Goal: Task Accomplishment & Management: Complete application form

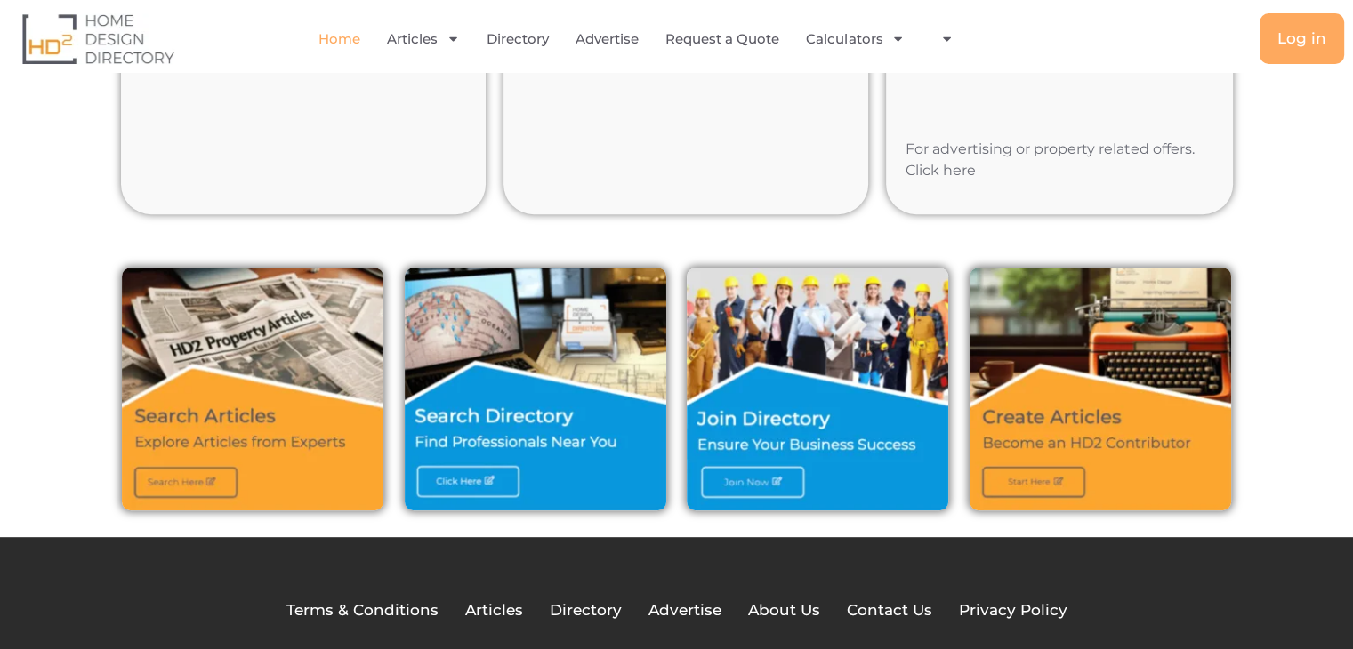
scroll to position [797, 0]
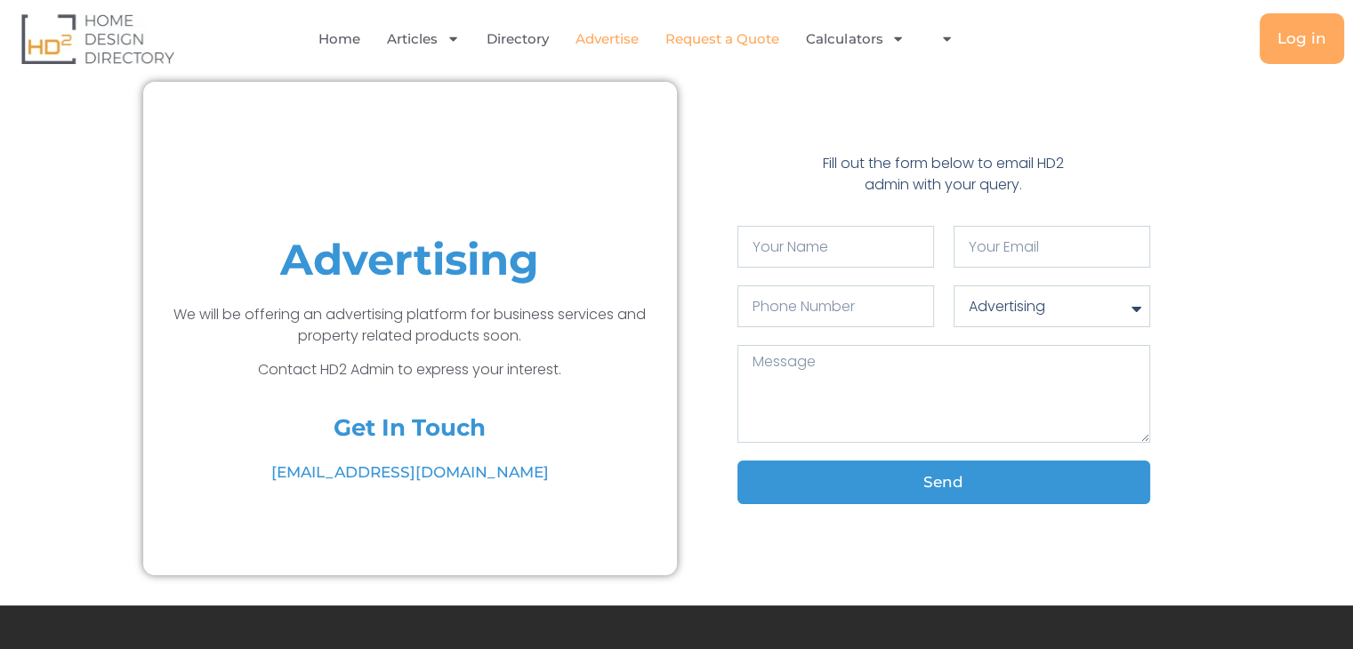
click at [729, 41] on link "Request a Quote" at bounding box center [722, 39] width 114 height 41
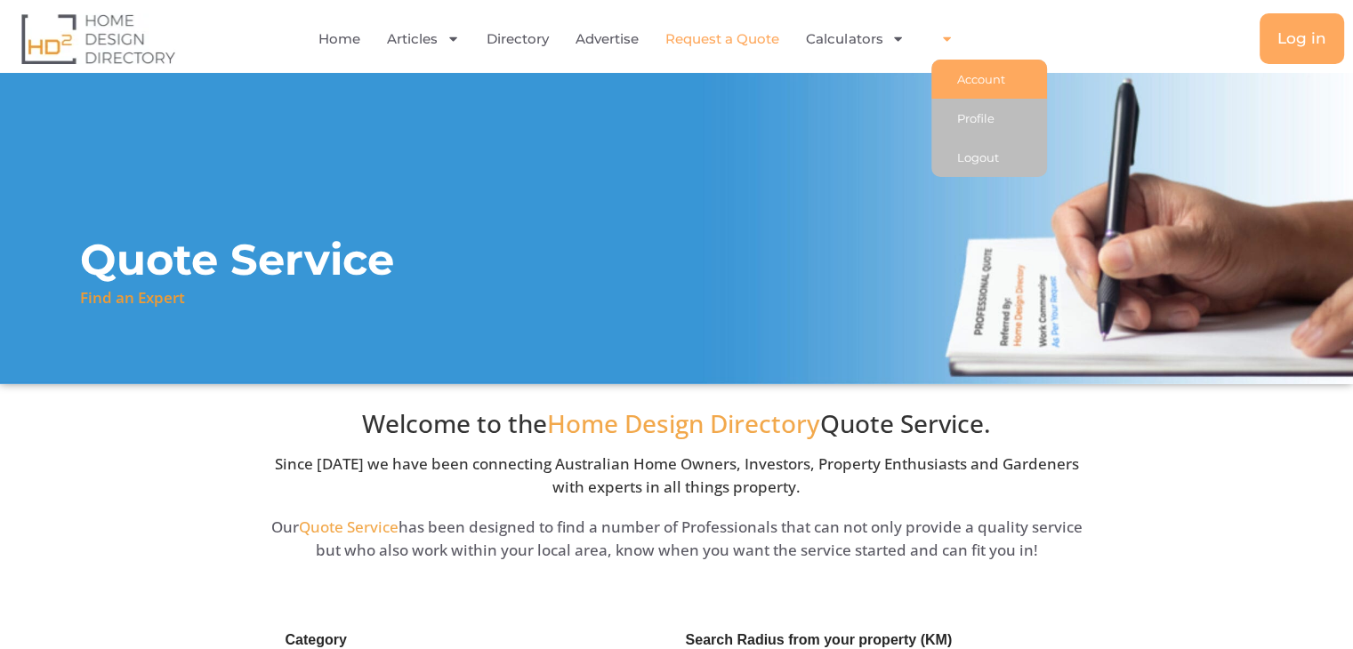
click at [975, 79] on link "Account" at bounding box center [989, 79] width 116 height 39
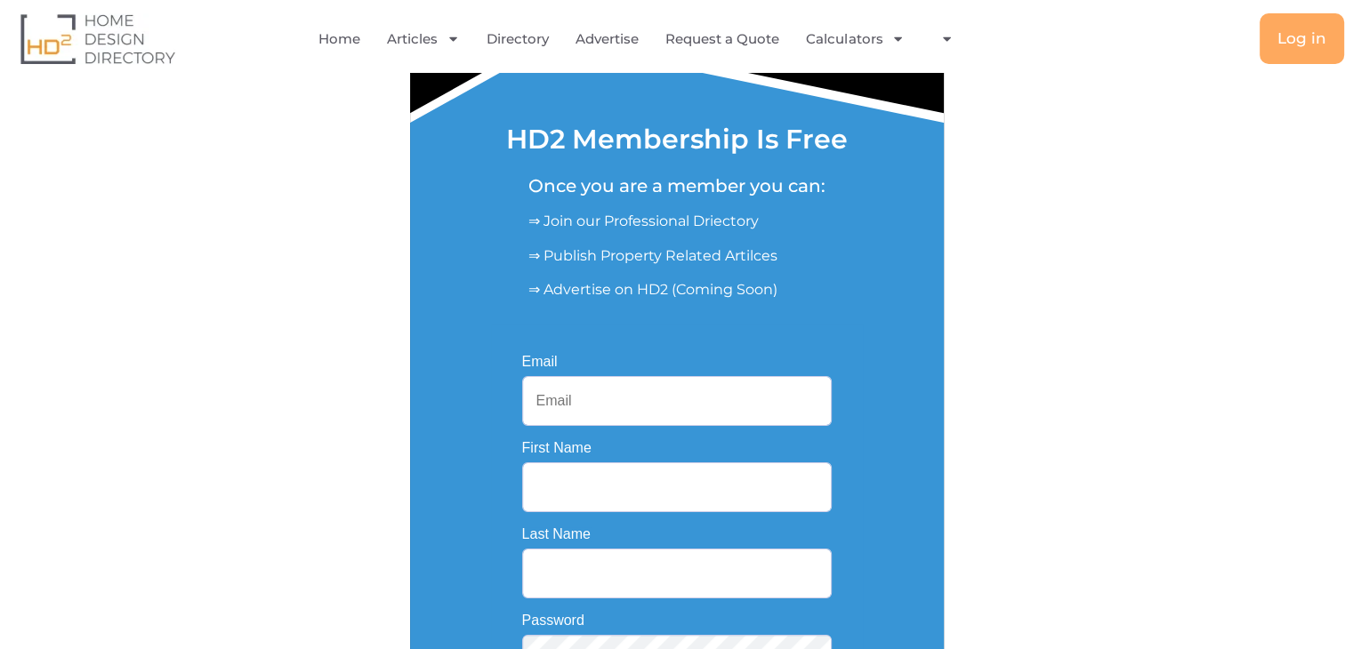
scroll to position [178, 0]
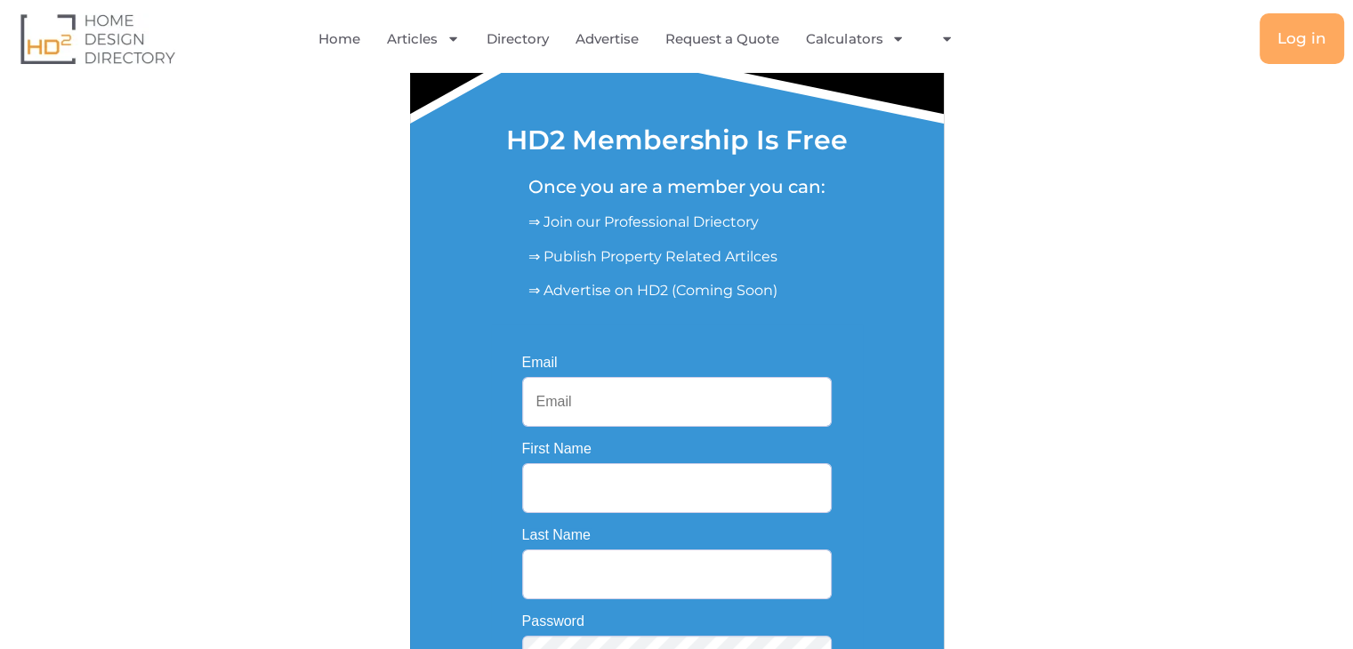
click at [608, 403] on input "Email" at bounding box center [677, 402] width 310 height 50
type input "[EMAIL_ADDRESS][DOMAIN_NAME]"
click at [592, 496] on input "First Name" at bounding box center [677, 488] width 310 height 50
type input "Sayda Zinia"
type input "Afrin"
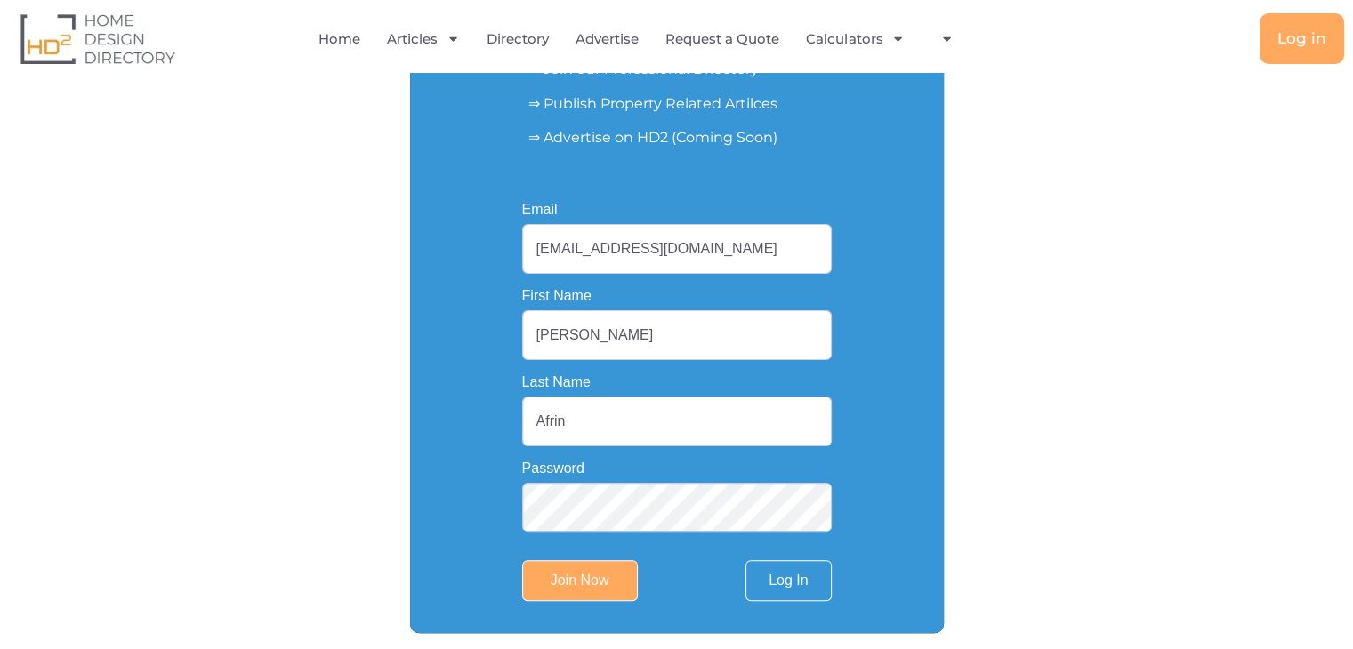
scroll to position [445, 0]
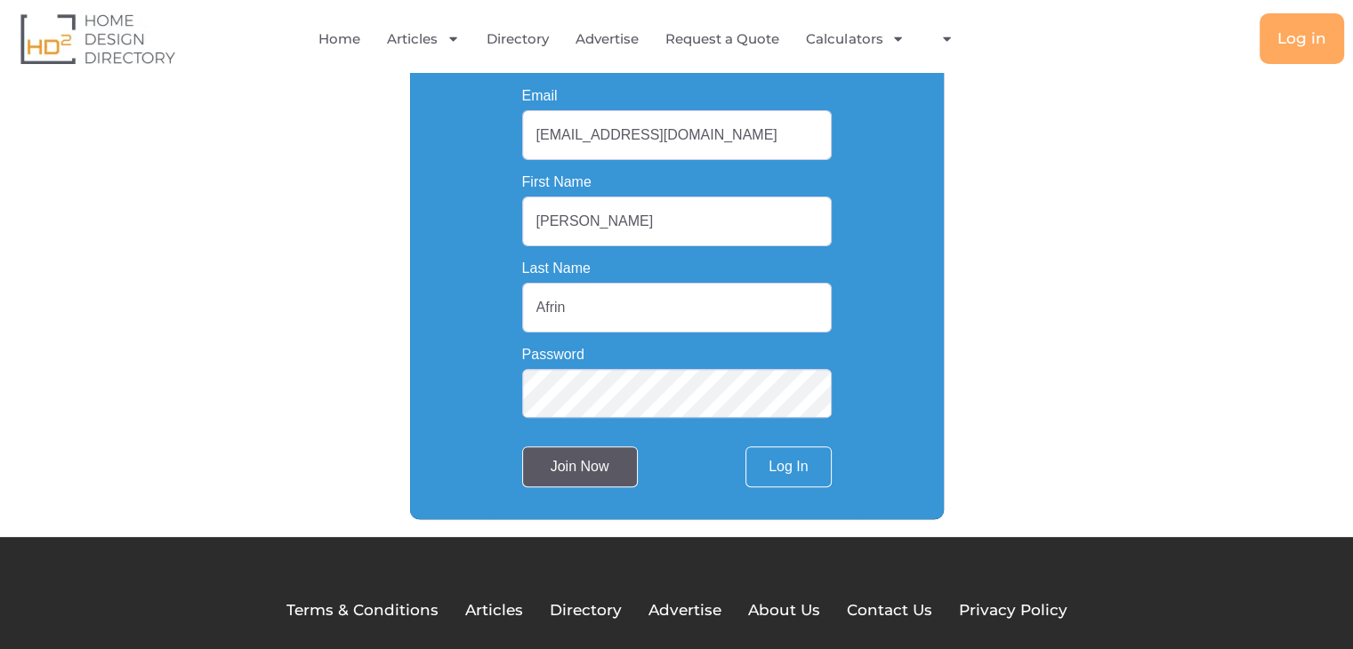
click at [588, 474] on input "Join Now" at bounding box center [580, 467] width 116 height 41
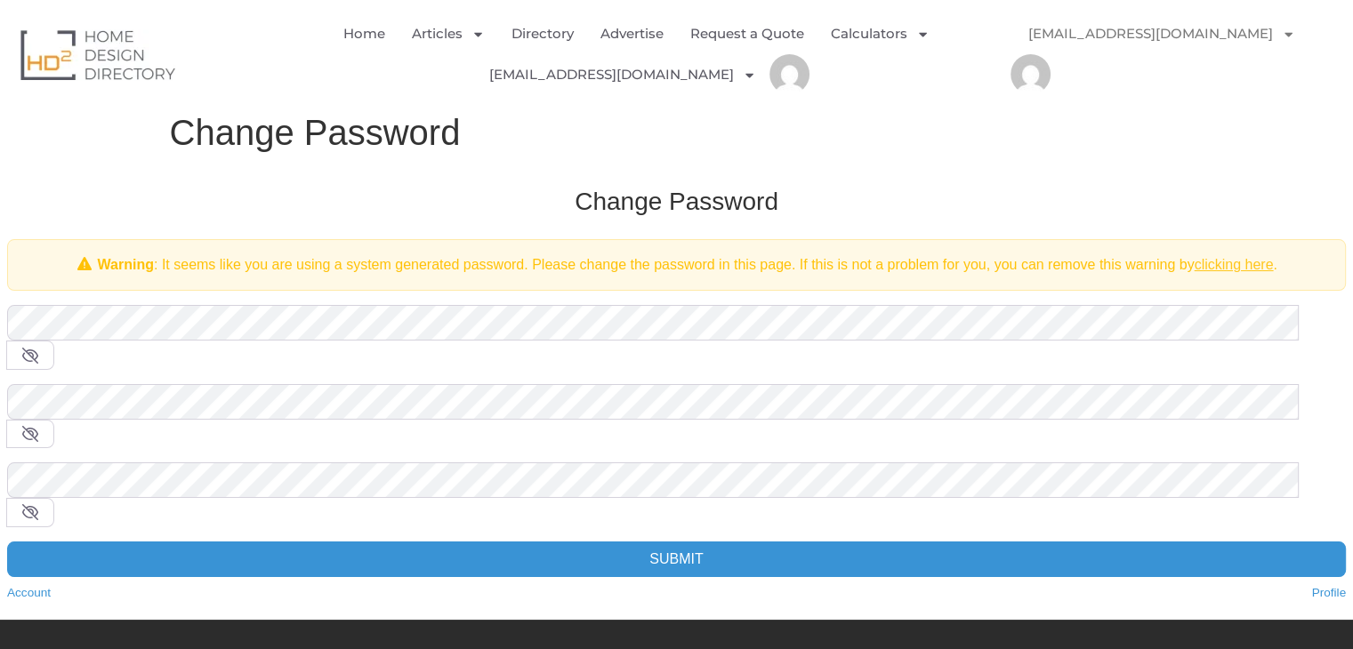
click at [1223, 266] on link "clicking here" at bounding box center [1233, 264] width 79 height 15
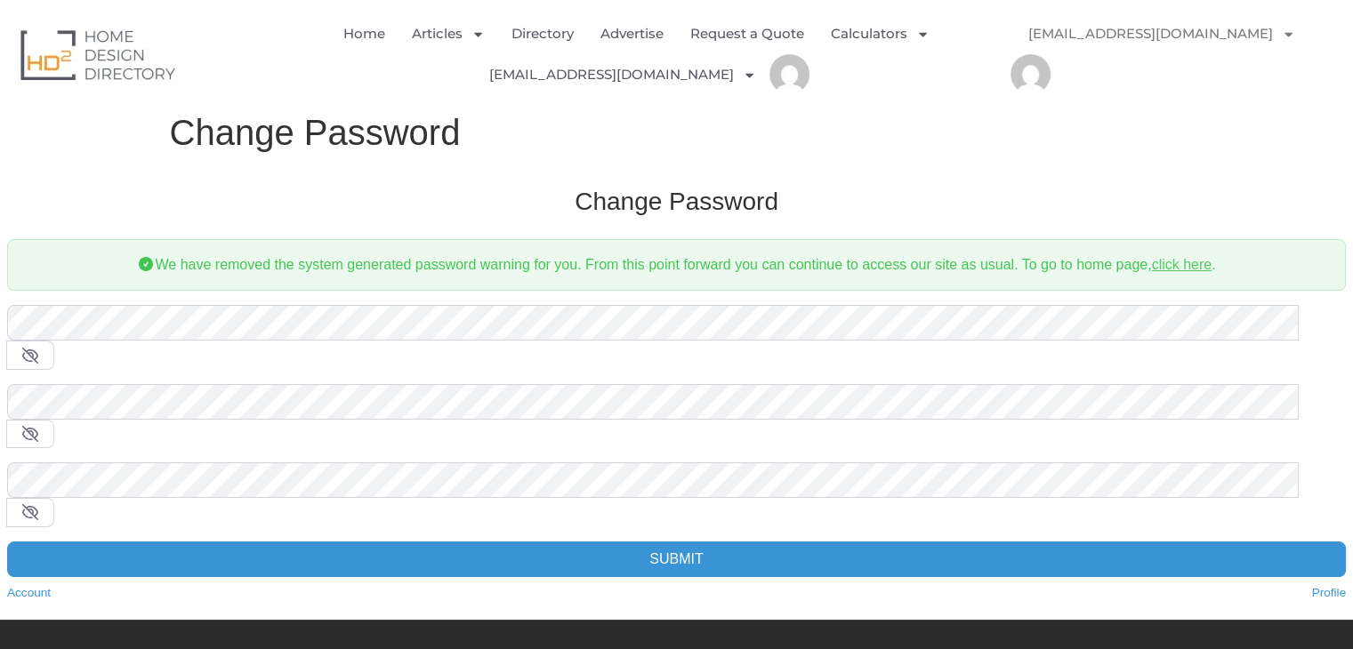
click at [1170, 266] on link "click here" at bounding box center [1181, 264] width 60 height 15
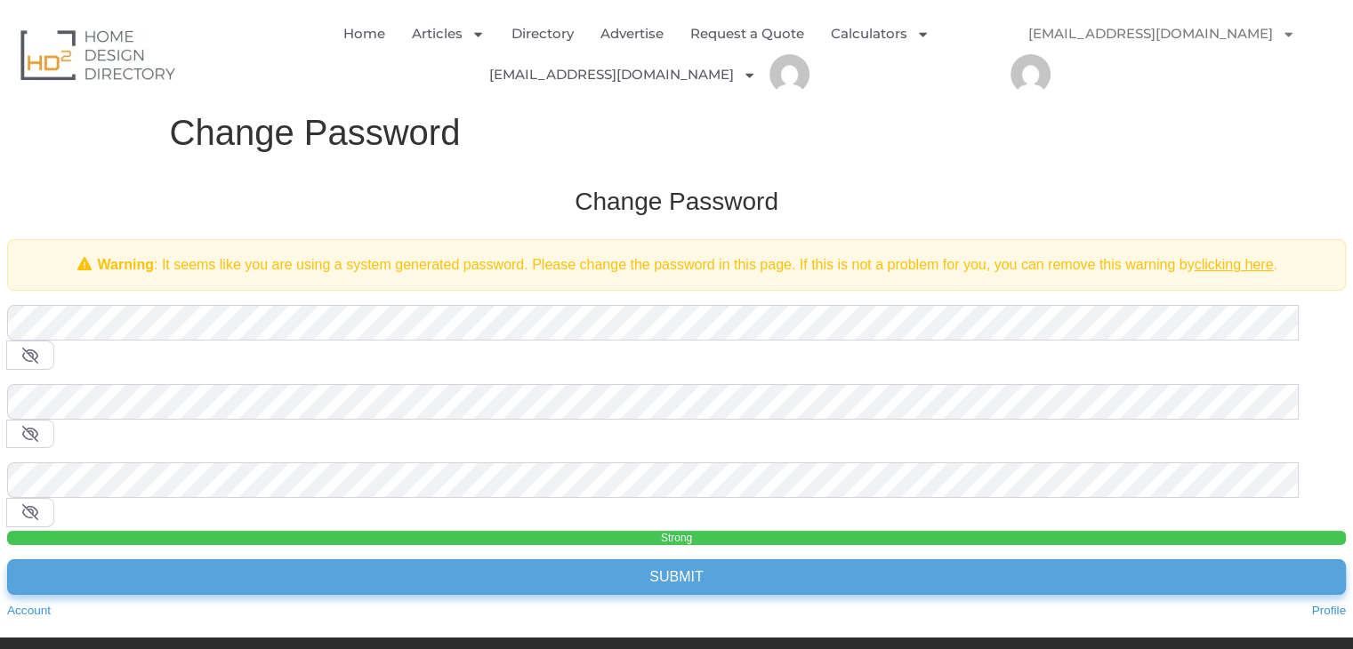
click at [665, 560] on input "Submit" at bounding box center [676, 578] width 1339 height 36
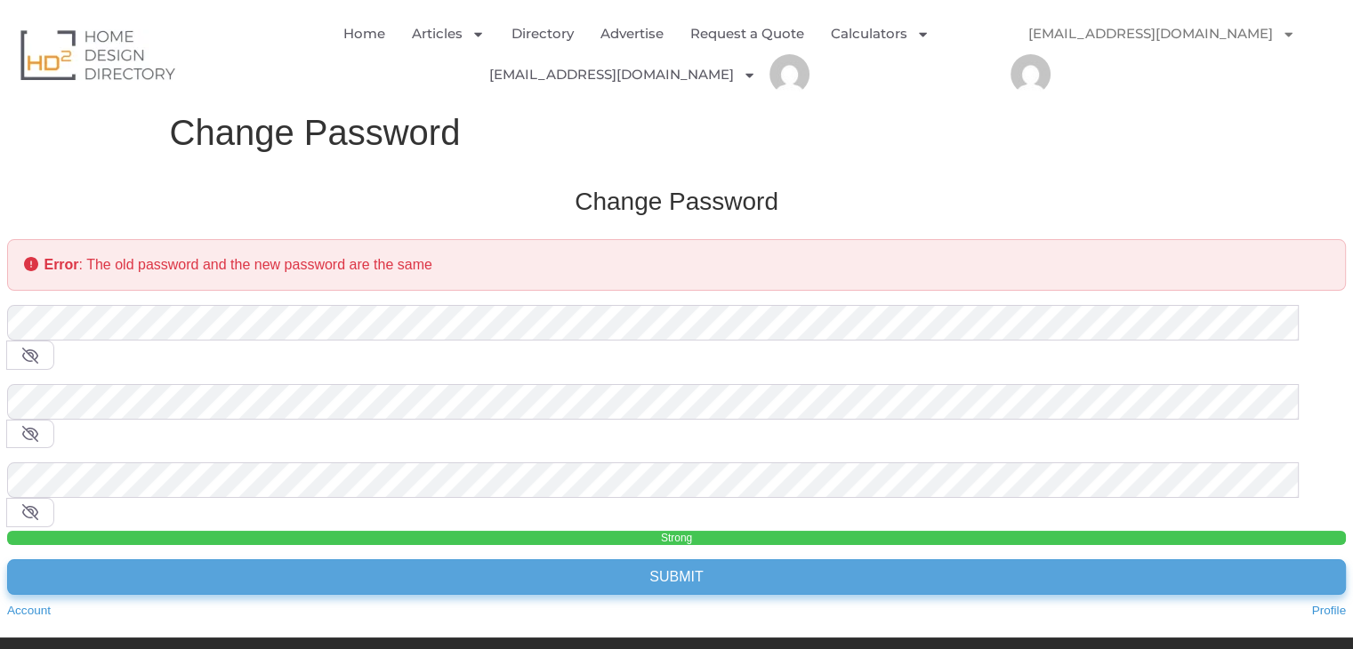
click at [693, 560] on input "Submit" at bounding box center [676, 578] width 1339 height 36
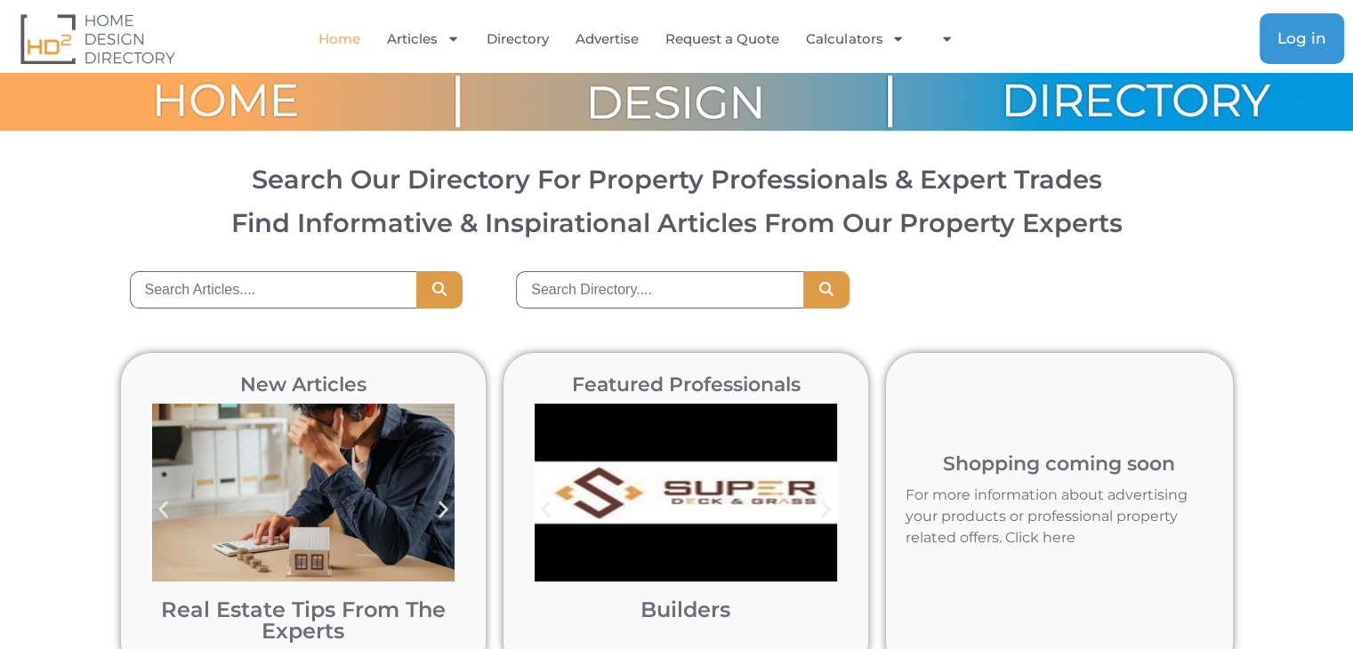
click at [1304, 43] on span "Log in" at bounding box center [1301, 38] width 49 height 15
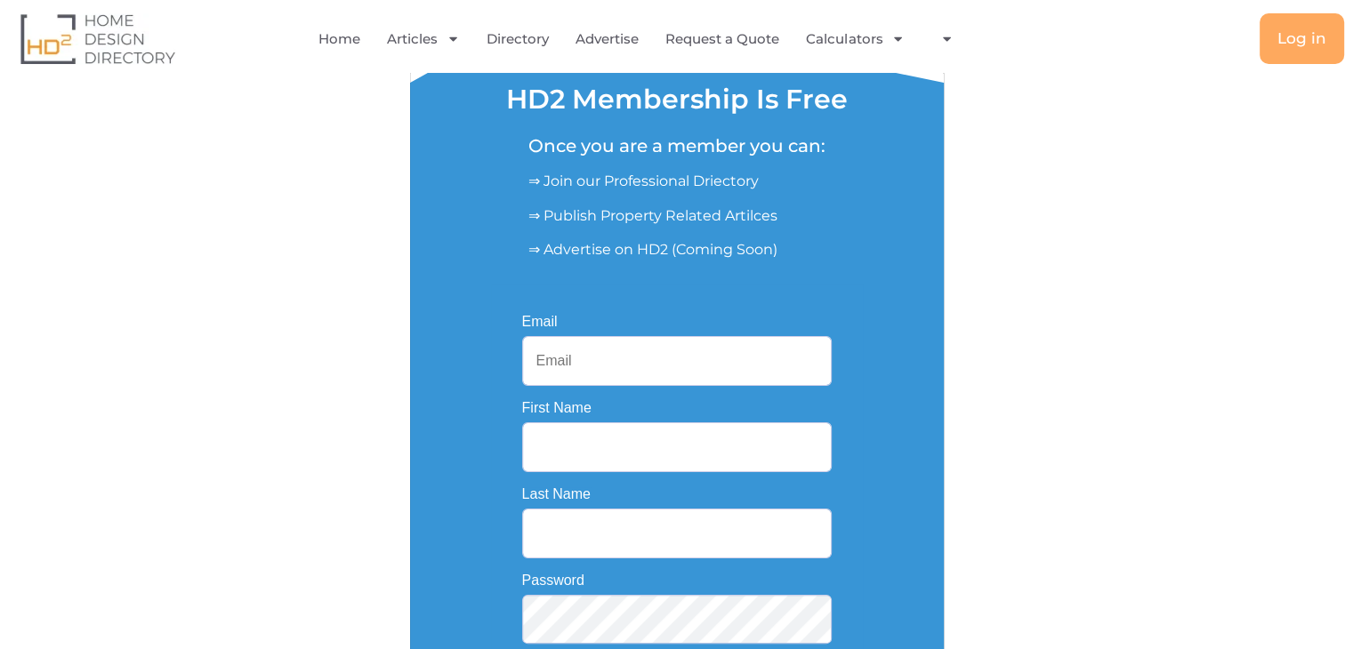
scroll to position [267, 0]
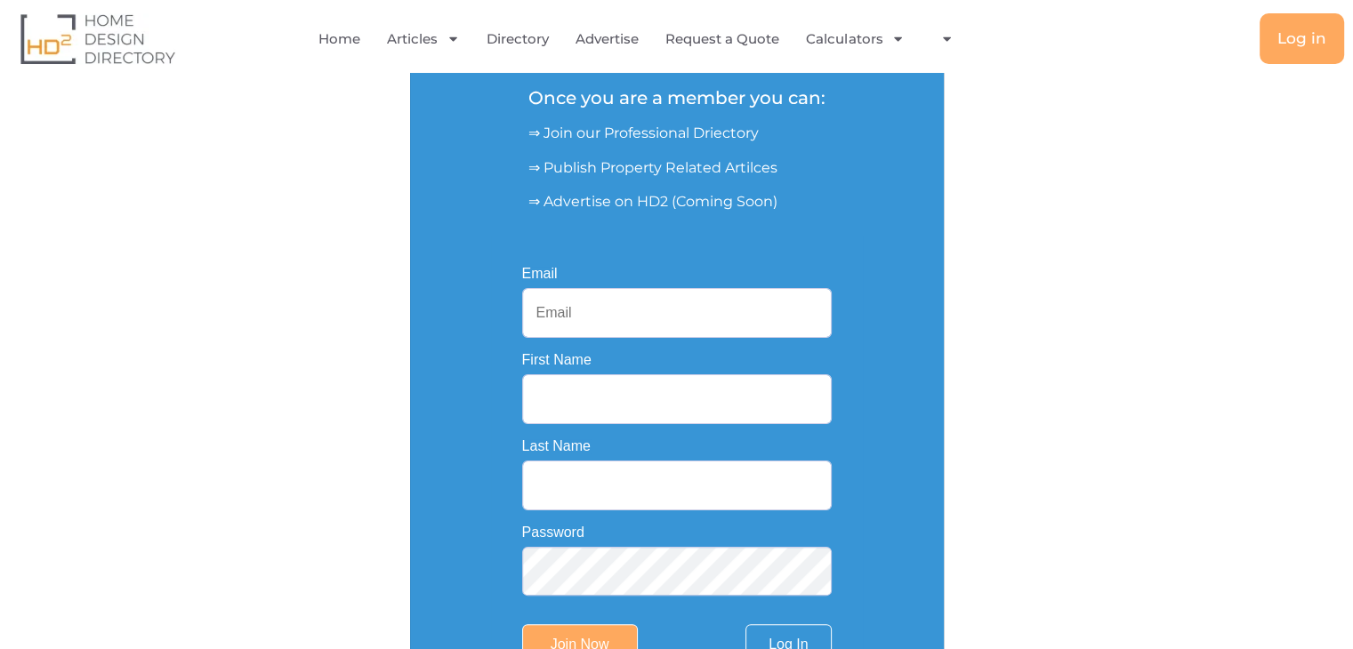
click at [582, 317] on input "Email" at bounding box center [677, 313] width 310 height 50
click at [580, 310] on input "Email" at bounding box center [677, 313] width 310 height 50
type input "[EMAIL_ADDRESS][DOMAIN_NAME]"
click at [604, 419] on input "First Name" at bounding box center [677, 400] width 310 height 50
type input "Sayda Zinia"
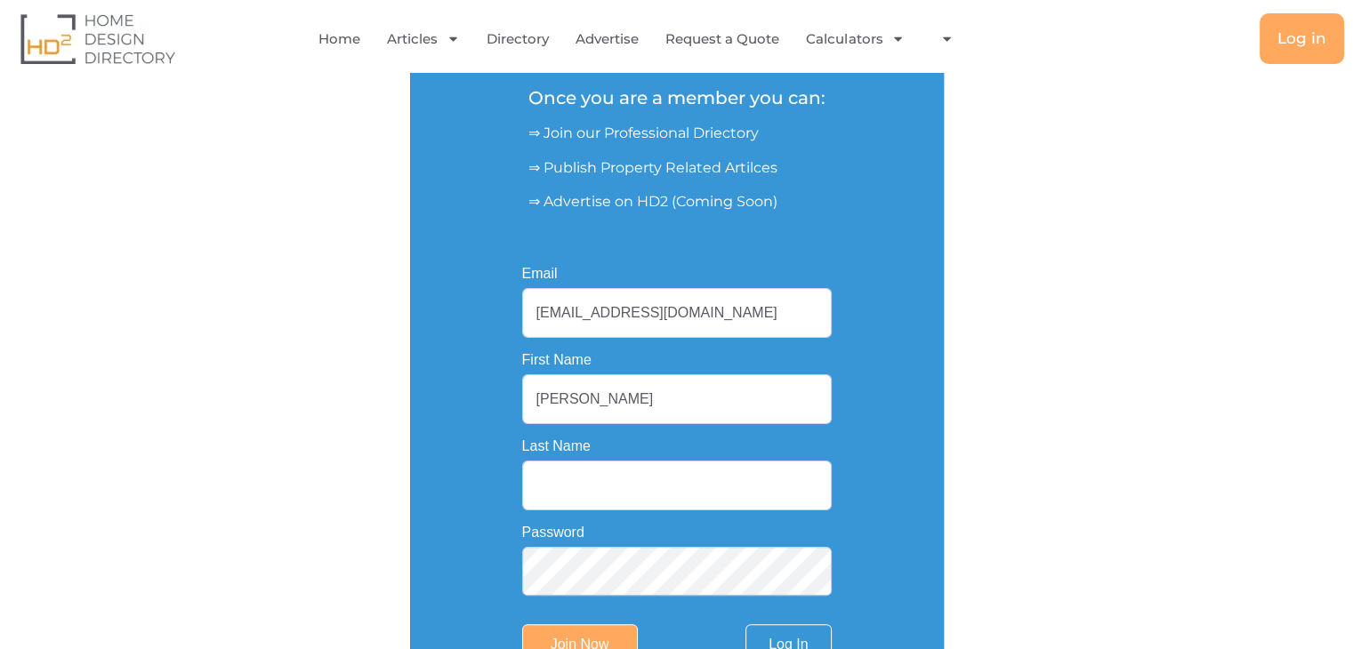
type input "Afrin"
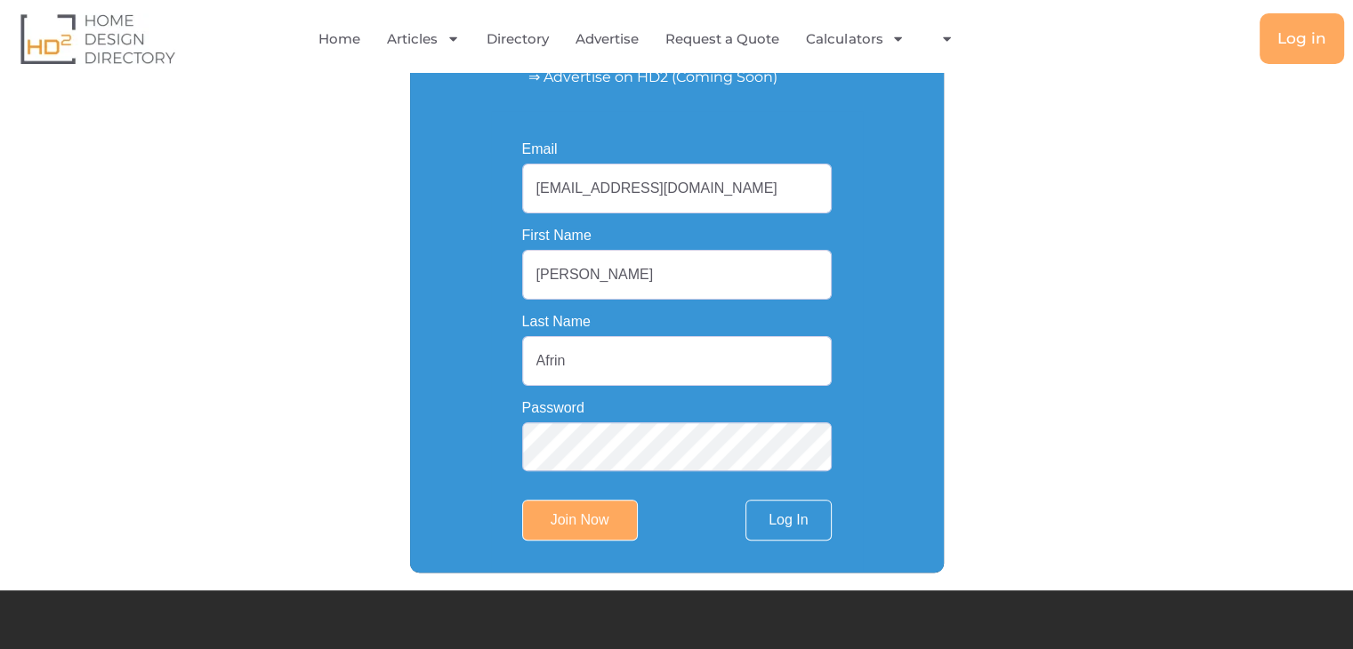
scroll to position [534, 0]
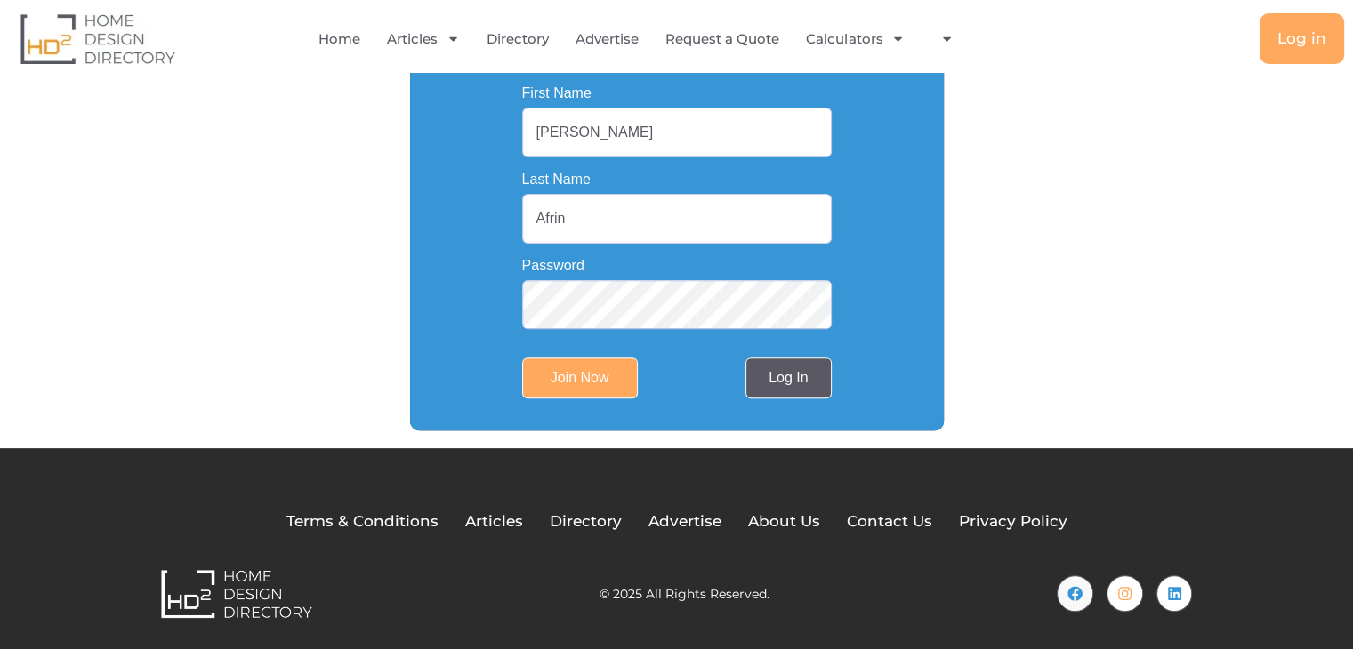
click at [777, 383] on link "Log In" at bounding box center [787, 378] width 85 height 41
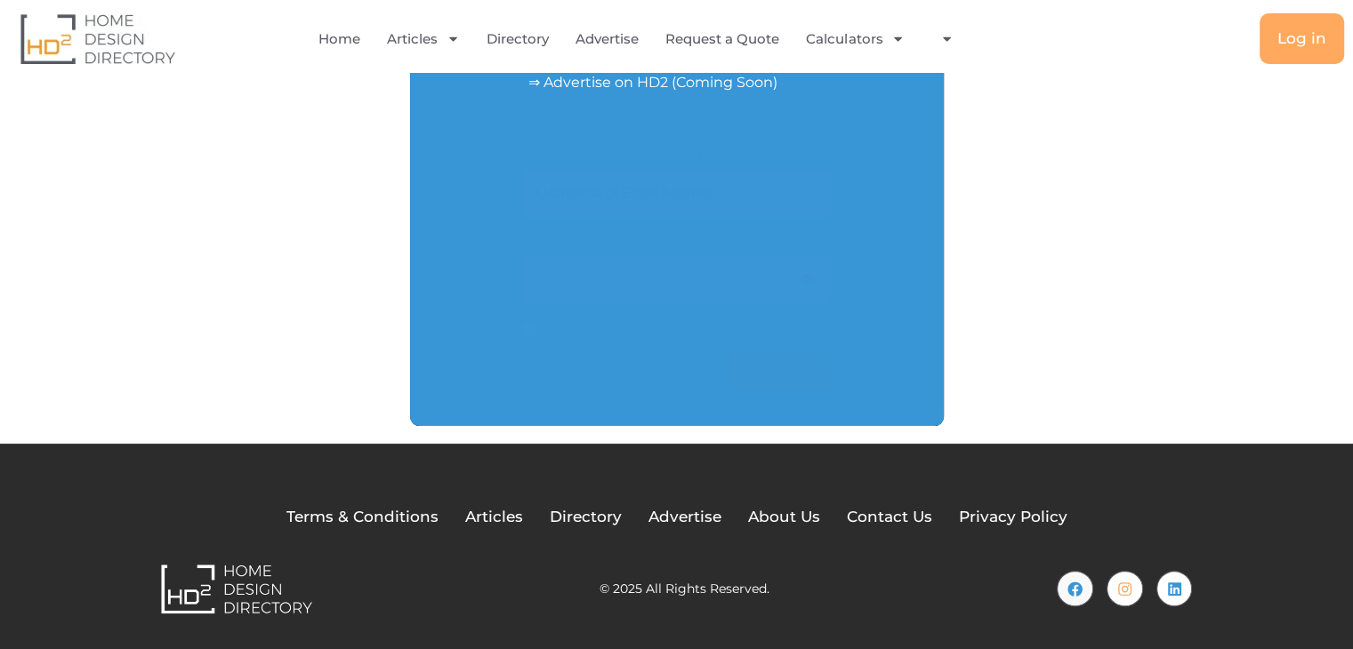
scroll to position [388, 0]
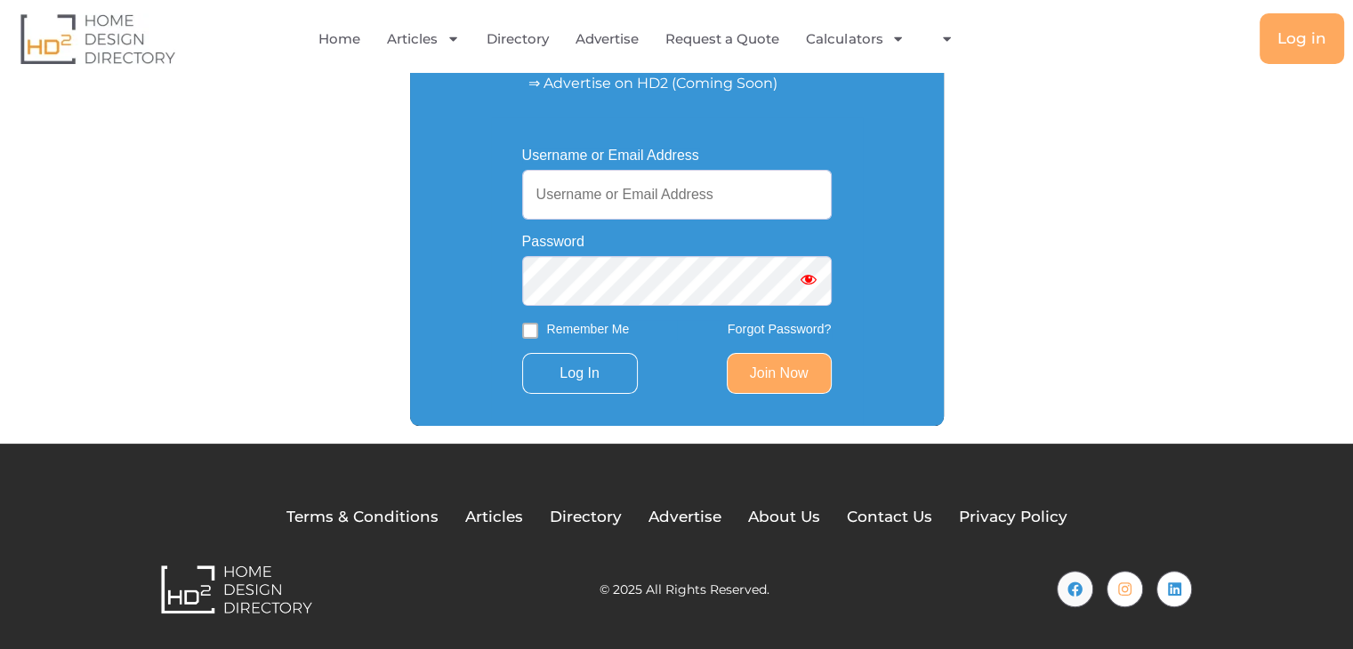
type input "support@livingwellza.com.au"
click at [781, 375] on link "Join Now" at bounding box center [779, 373] width 105 height 41
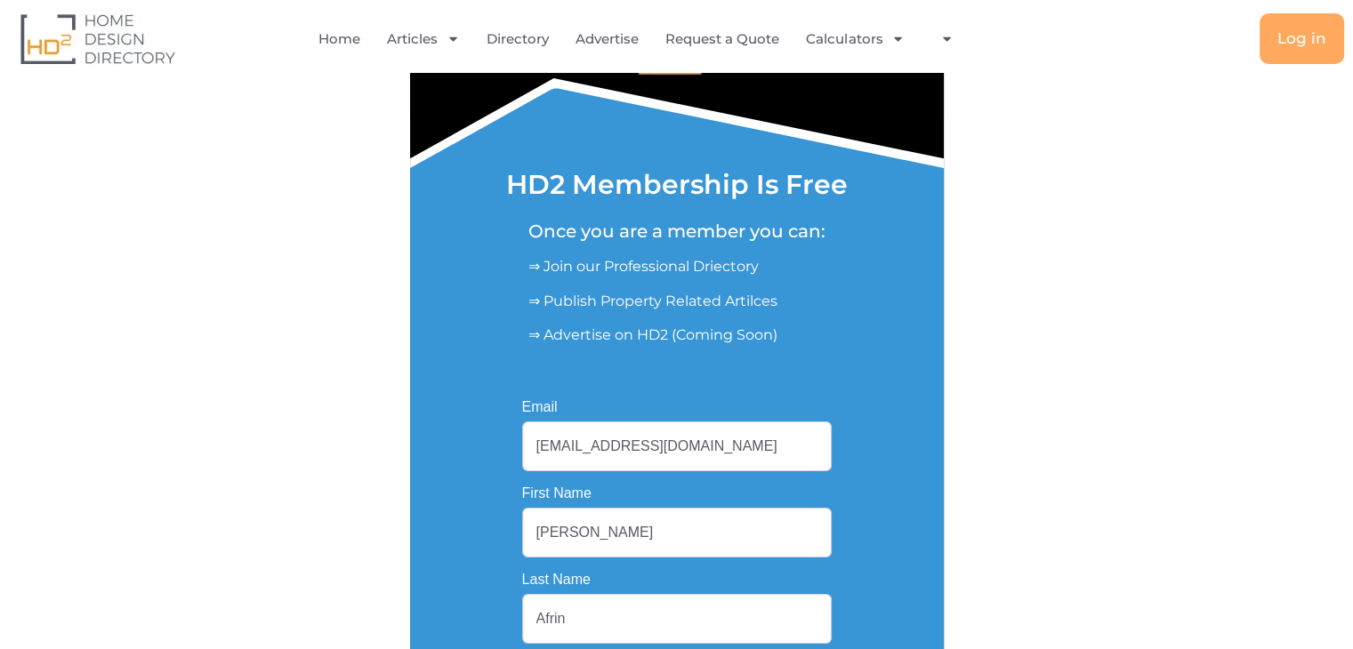
scroll to position [356, 0]
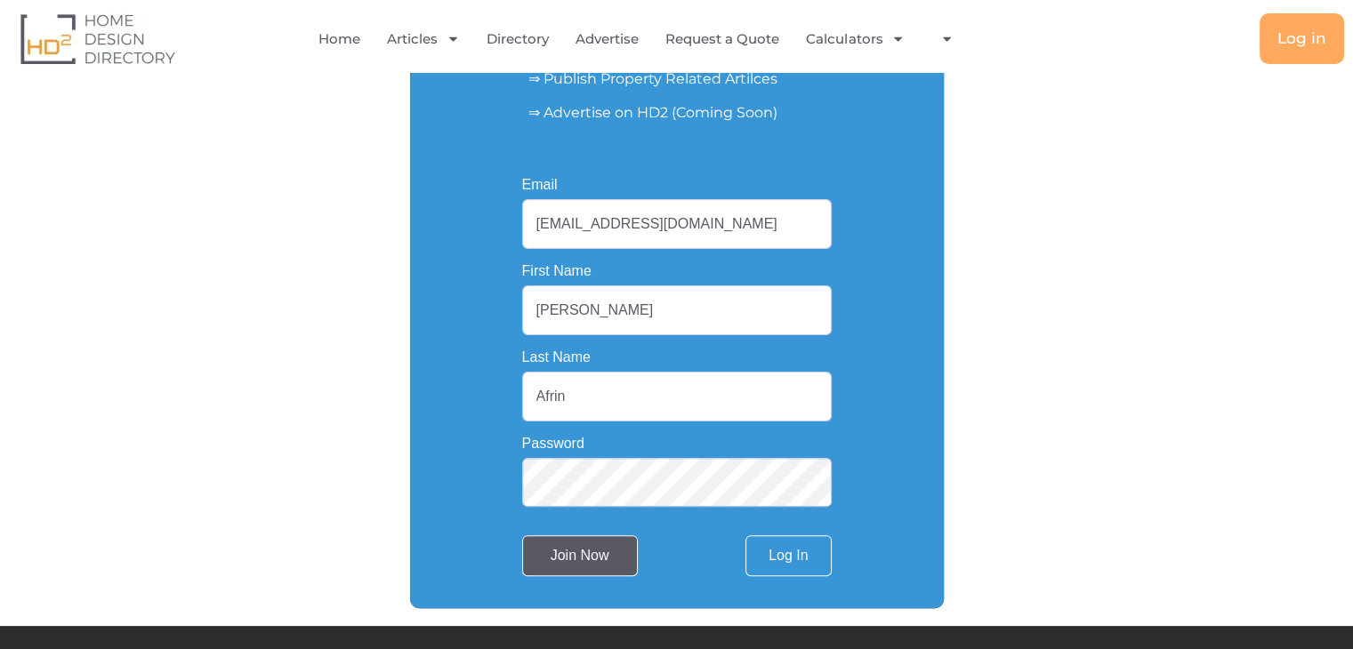
click at [573, 552] on input "Join Now" at bounding box center [580, 556] width 116 height 41
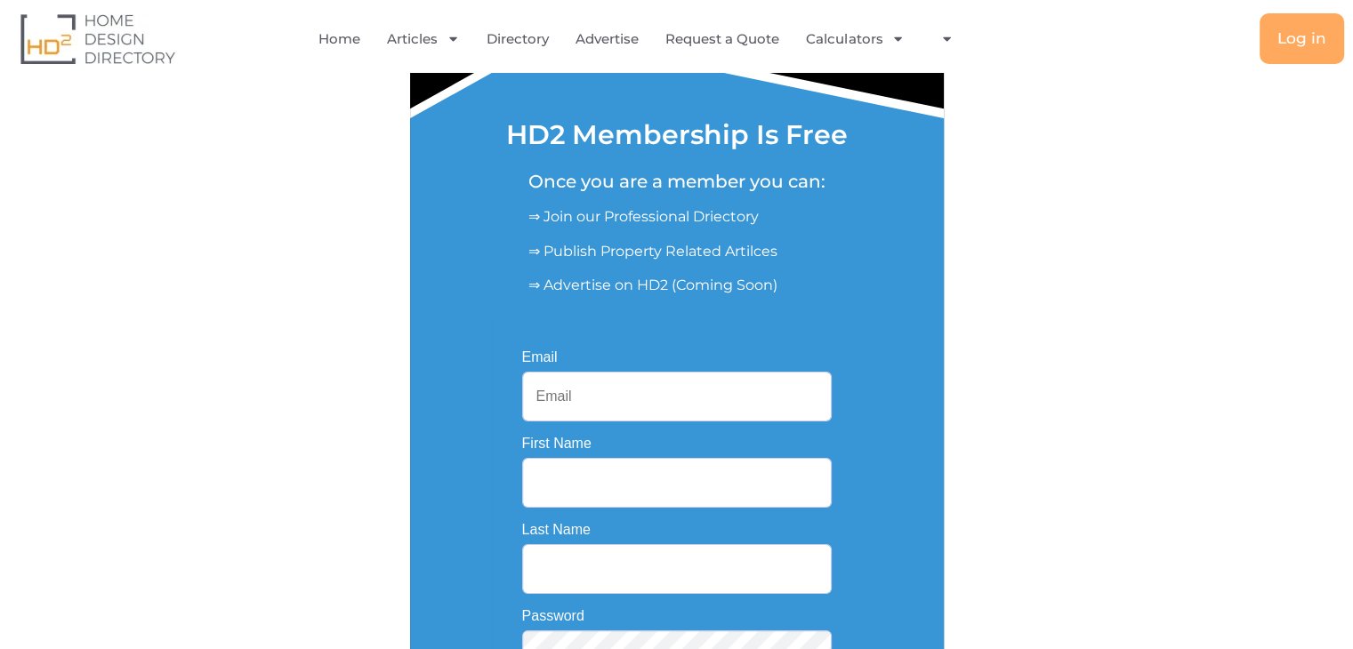
scroll to position [445, 0]
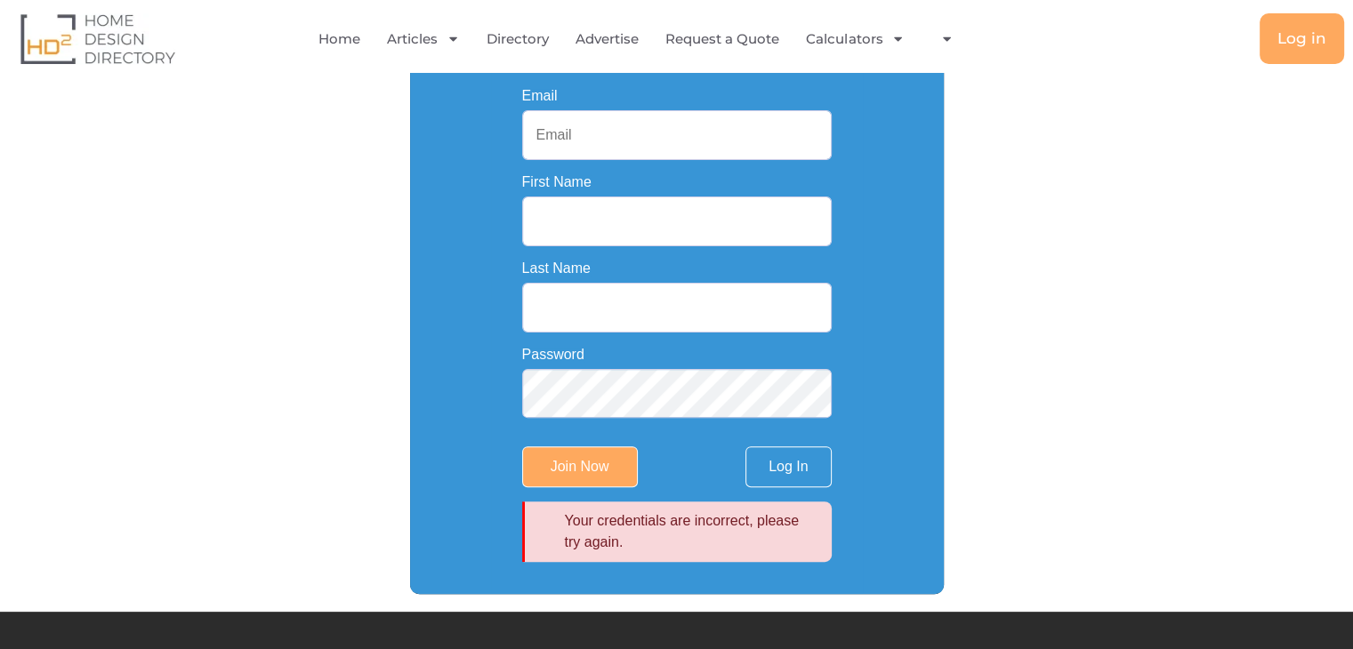
click at [650, 126] on input "Email" at bounding box center [677, 135] width 310 height 50
click at [551, 138] on input "Email" at bounding box center [677, 135] width 310 height 50
type input "support@livingwellza.com.au"
click at [589, 229] on input "First Name" at bounding box center [677, 222] width 310 height 50
type input "Sayda Zinia"
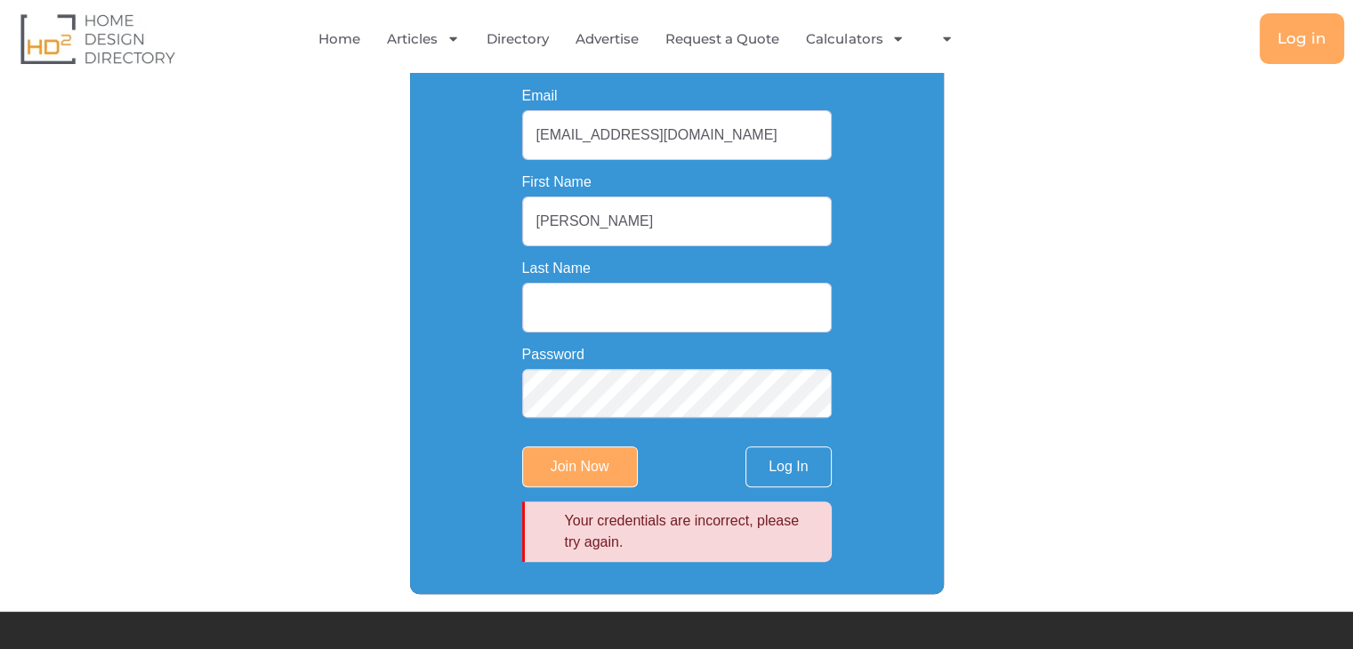
type input "Afrin"
click at [986, 332] on div "HD2 Membership Is Free Once you are a member you can: ⇒ Join our Professional D…" at bounding box center [676, 111] width 1067 height 966
click at [783, 471] on link "Log In" at bounding box center [787, 467] width 85 height 41
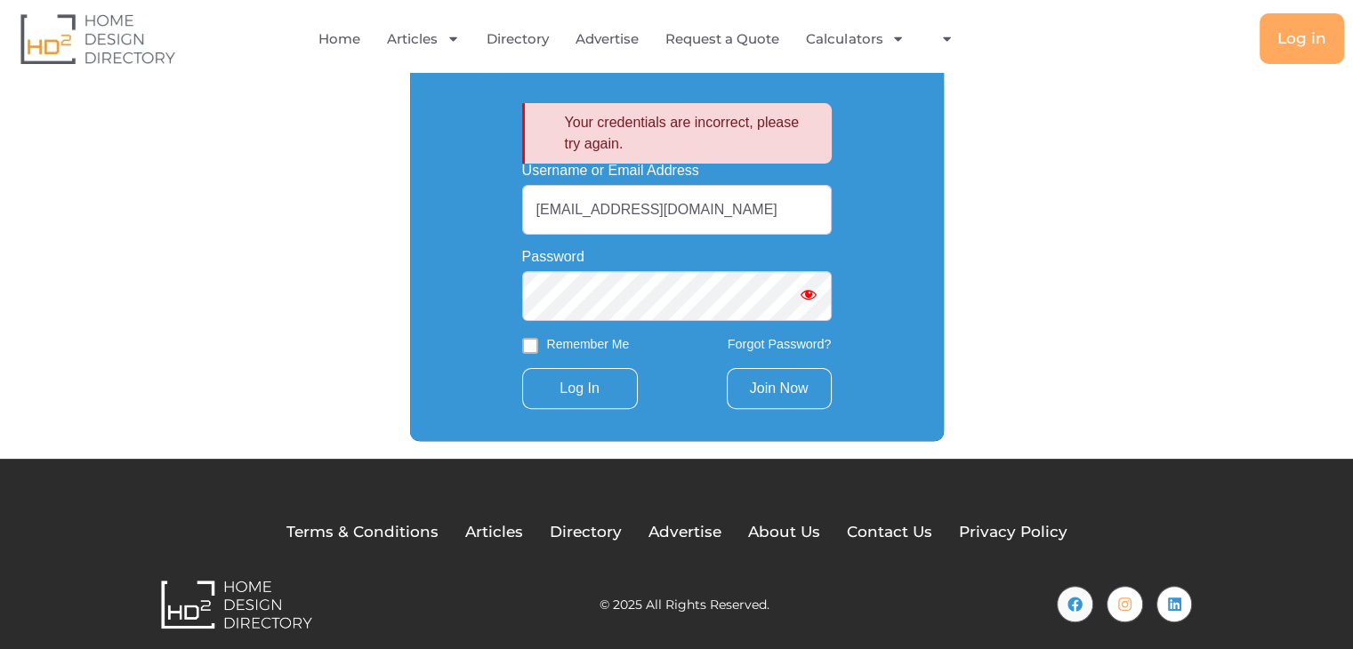
click at [779, 385] on link "Join Now" at bounding box center [779, 388] width 105 height 41
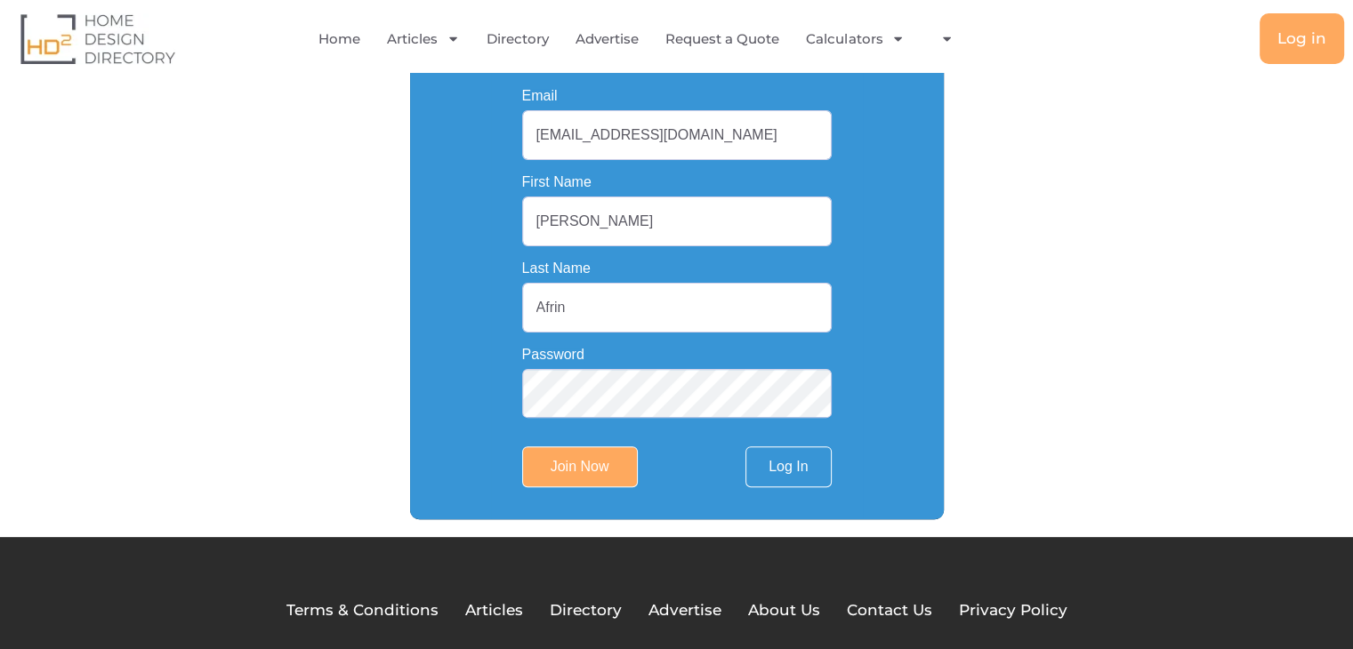
click at [455, 395] on div "Your credentials are incorrect, please try again. Username or Email Address sup…" at bounding box center [677, 288] width 534 height 463
click at [573, 479] on input "Join Now" at bounding box center [580, 467] width 116 height 41
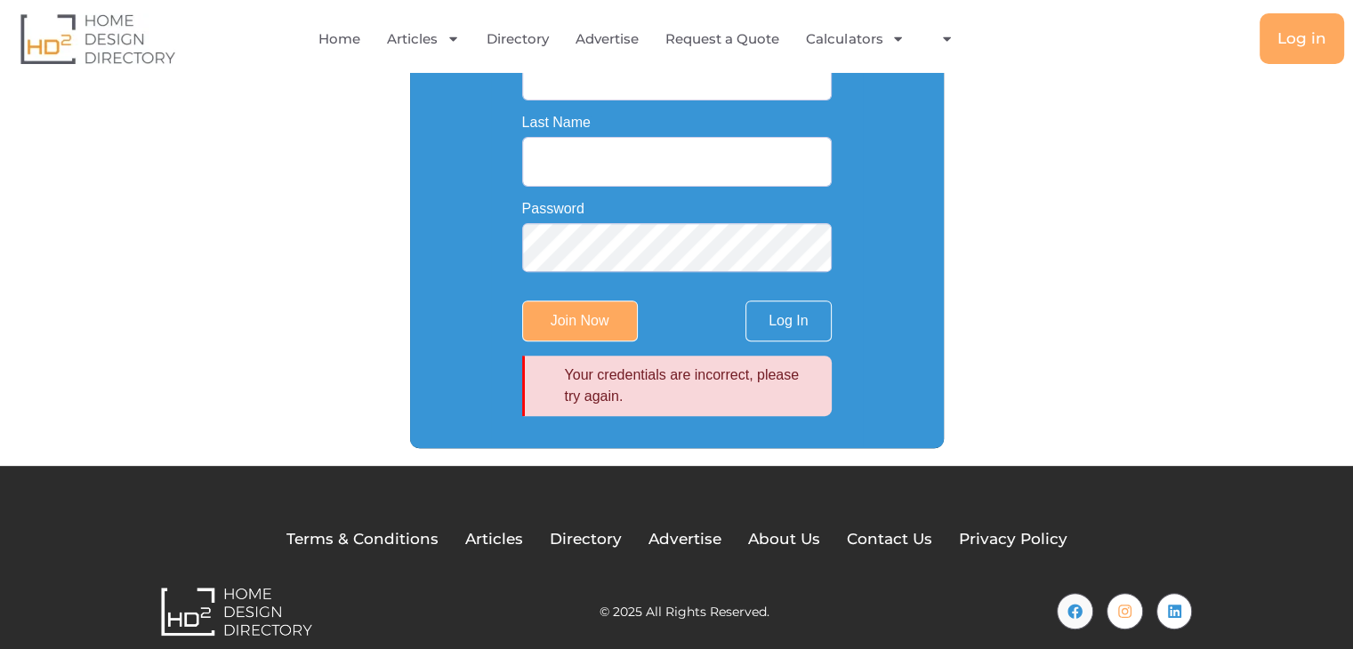
scroll to position [618, 0]
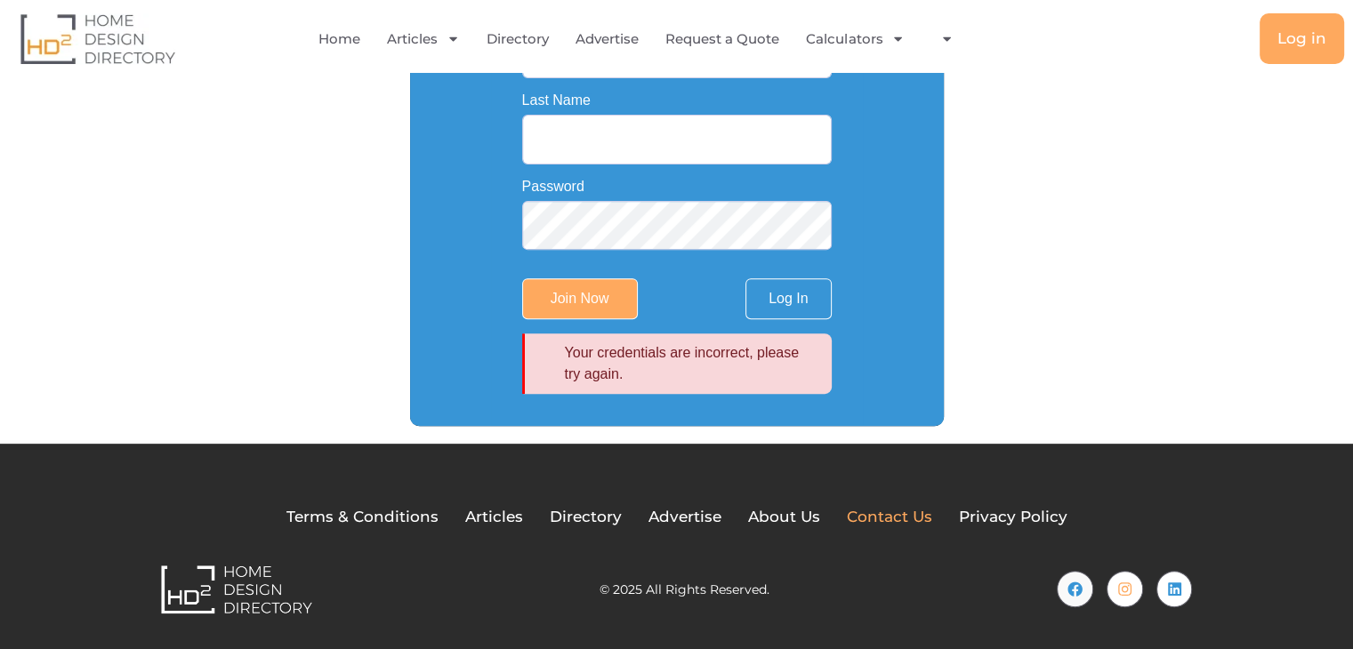
click at [890, 518] on span "Contact Us" at bounding box center [889, 517] width 85 height 23
